Goal: Find specific page/section: Find specific page/section

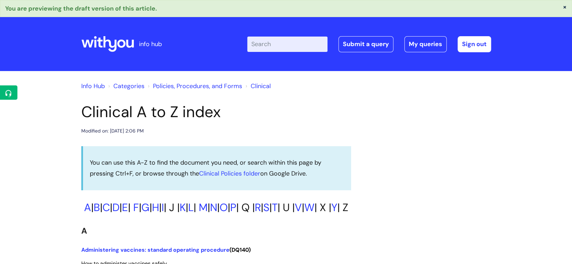
click at [230, 86] on link "Policies, Procedures, and Forms" at bounding box center [197, 86] width 89 height 8
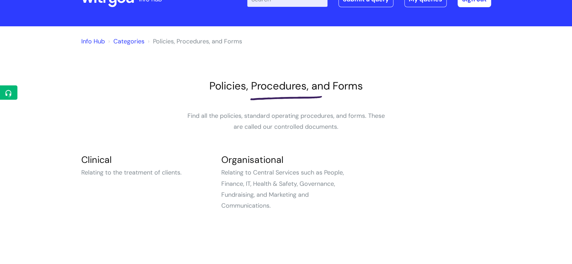
scroll to position [76, 0]
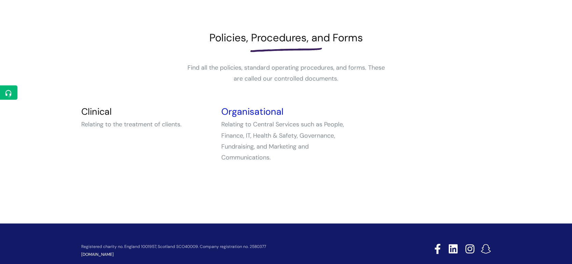
click at [253, 111] on link "Organisational" at bounding box center [252, 112] width 62 height 12
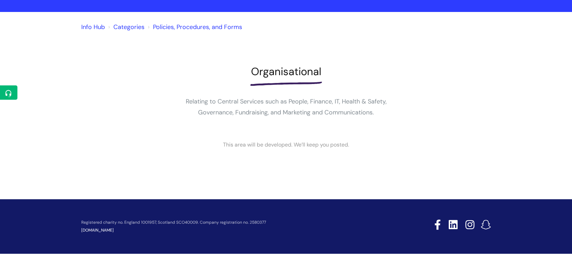
scroll to position [43, 0]
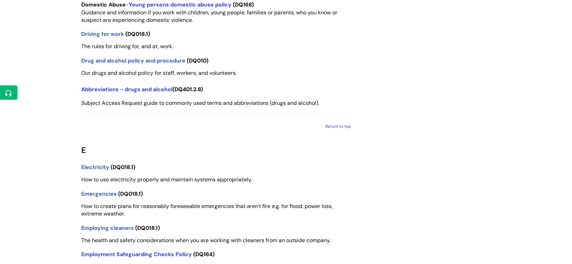
scroll to position [2277, 0]
